Goal: Go to known website: Access a specific website the user already knows

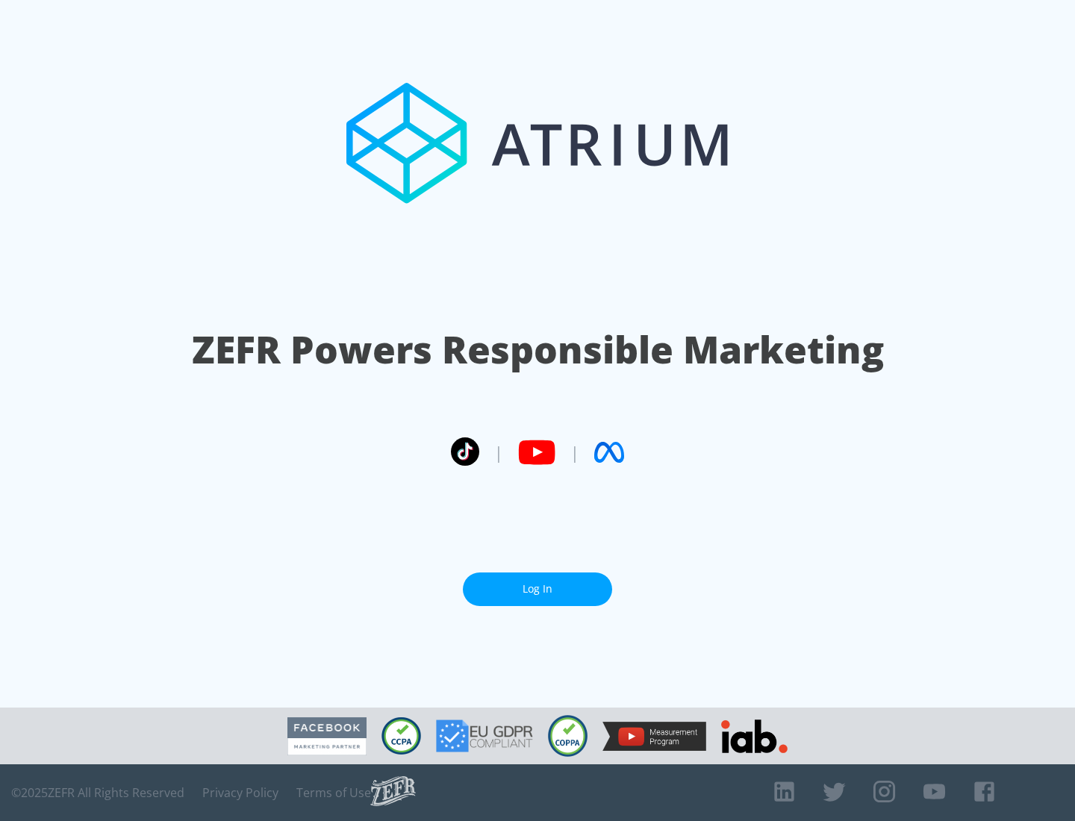
click at [537, 589] on link "Log In" at bounding box center [537, 590] width 149 height 34
